Goal: Task Accomplishment & Management: Manage account settings

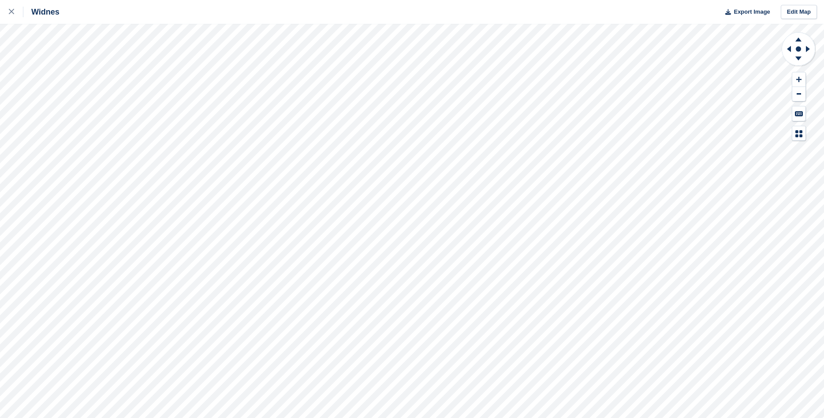
click at [10, 13] on icon at bounding box center [11, 11] width 5 height 5
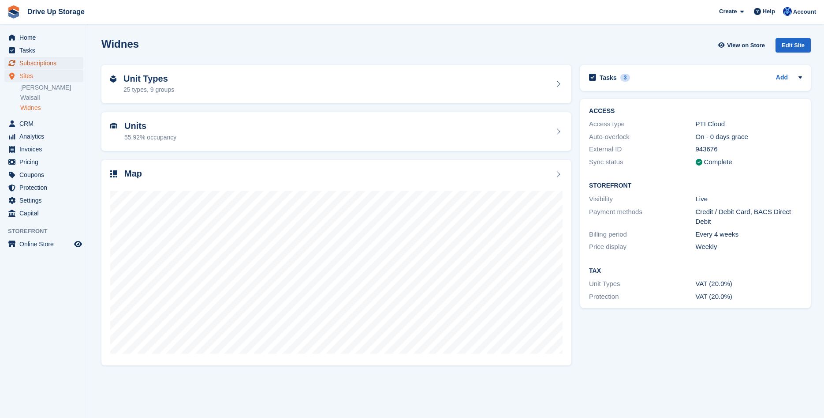
click at [36, 63] on span "Subscriptions" at bounding box center [45, 63] width 53 height 12
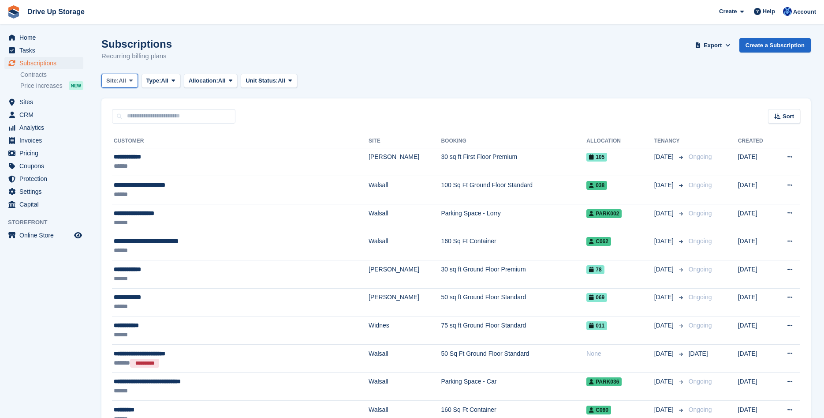
click at [132, 82] on icon at bounding box center [131, 81] width 4 height 6
click at [133, 150] on link "Widnes" at bounding box center [143, 149] width 77 height 16
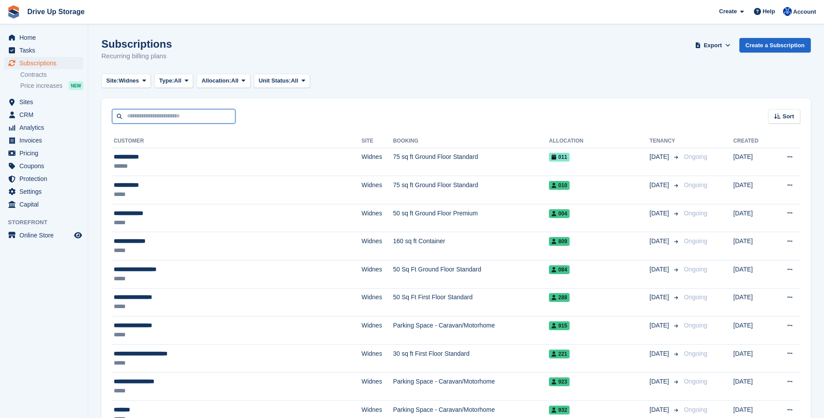
click at [142, 113] on input "text" at bounding box center [173, 116] width 123 height 15
type input "****"
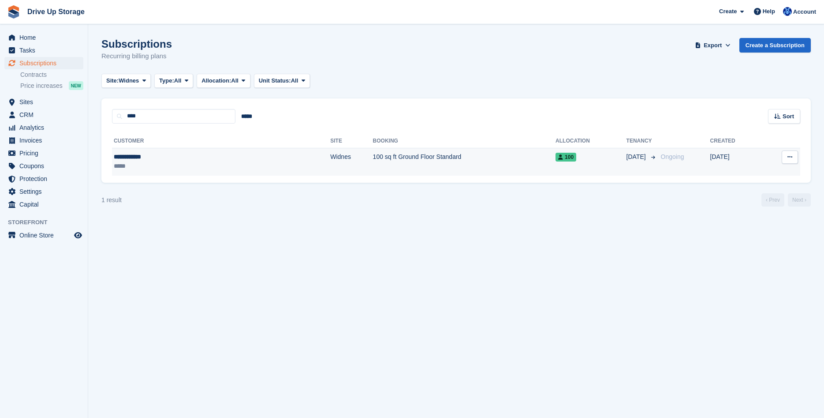
click at [330, 162] on td "Widnes" at bounding box center [351, 162] width 42 height 28
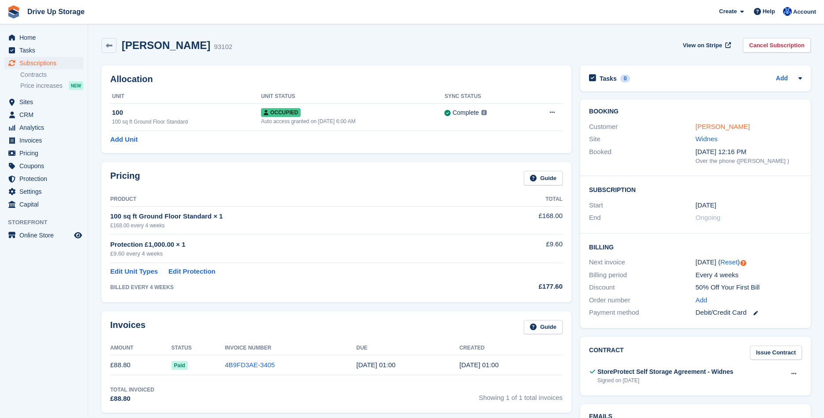
click at [722, 127] on link "[PERSON_NAME]" at bounding box center [723, 126] width 54 height 7
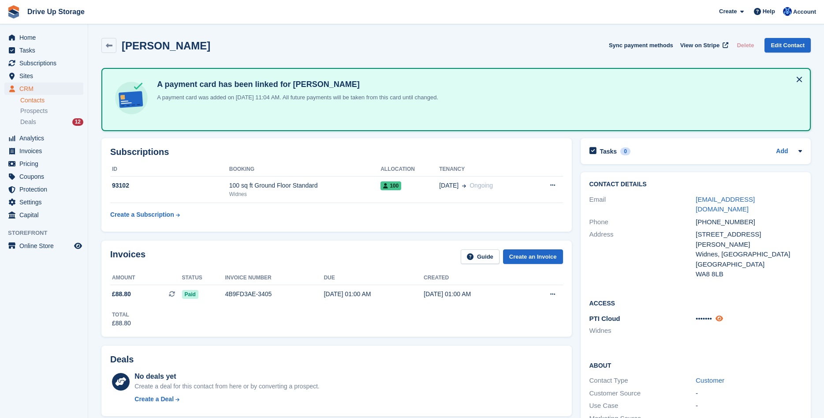
click at [721, 315] on icon at bounding box center [719, 318] width 7 height 7
